Goal: Transaction & Acquisition: Purchase product/service

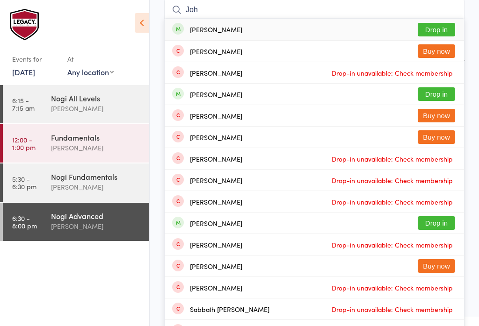
type input "Joh"
click at [442, 23] on button "Drop in" at bounding box center [435, 30] width 37 height 14
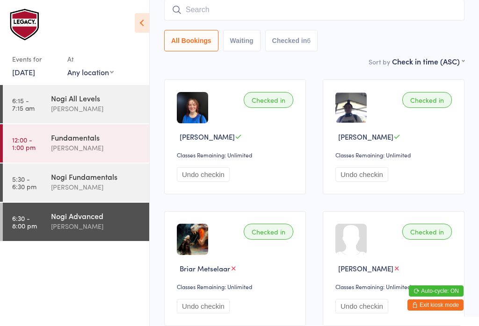
click at [218, 13] on input "search" at bounding box center [314, 9] width 300 height 21
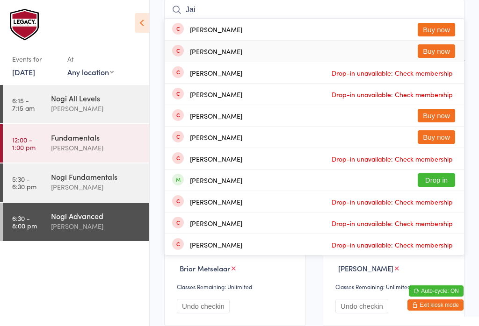
type input "Jai"
click at [425, 50] on button "Buy now" at bounding box center [435, 51] width 37 height 14
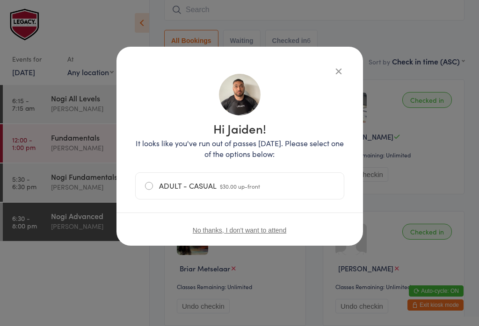
click at [238, 190] on span "$30.00 up-front" at bounding box center [240, 186] width 40 height 8
click at [0, 0] on input "ADULT - CASUAL $30.00 up-front" at bounding box center [0, 0] width 0 height 0
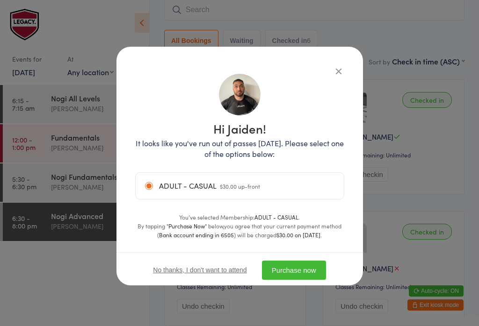
click at [306, 263] on button "Purchase now" at bounding box center [294, 270] width 64 height 19
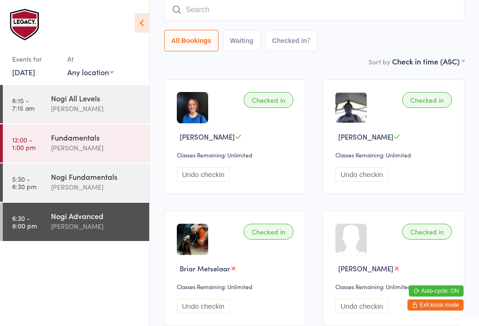
click at [372, 178] on button "Undo checkin" at bounding box center [361, 174] width 53 height 14
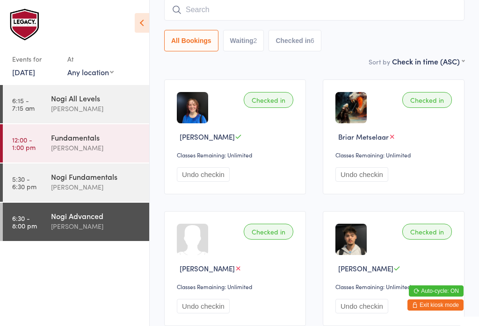
click at [403, 118] on div "Checked in Briar Metselaar Classes Remaining: Unlimited Undo checkin" at bounding box center [393, 136] width 142 height 115
click at [434, 105] on div "Checked in" at bounding box center [427, 100] width 50 height 16
click at [377, 159] on div "Classes Remaining: Unlimited" at bounding box center [394, 155] width 119 height 8
